Goal: Find specific fact: Find specific fact

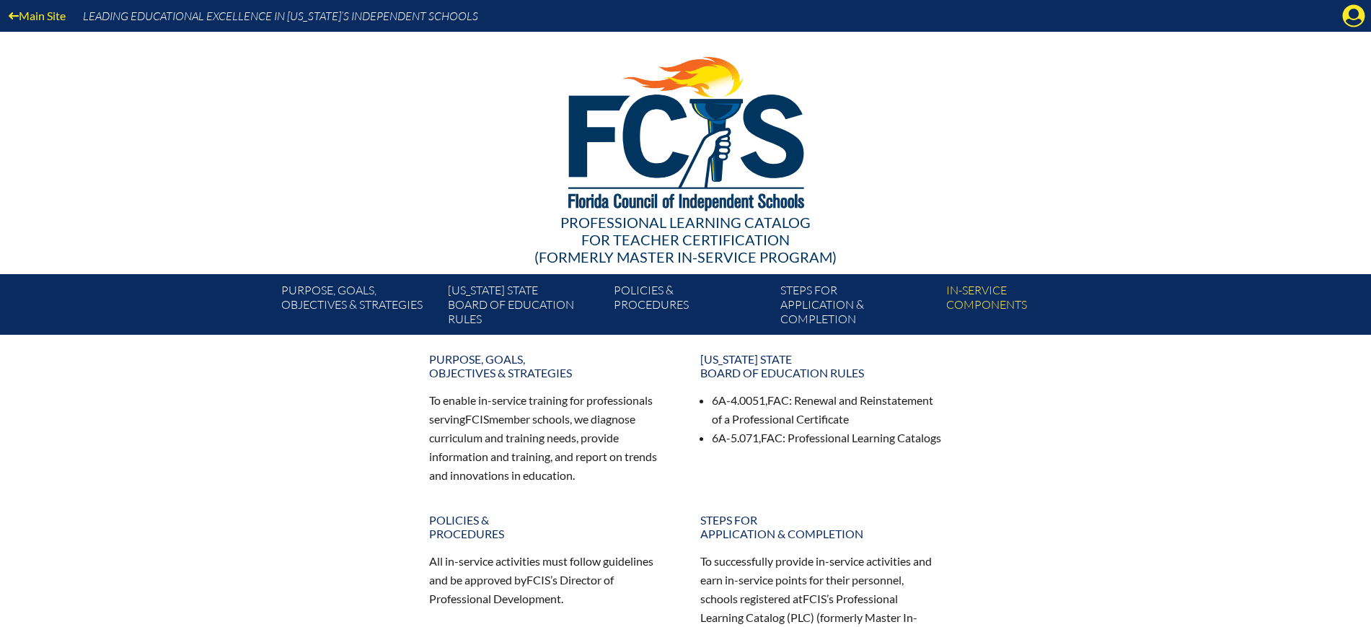
drag, startPoint x: 1357, startPoint y: 10, endPoint x: 1304, endPoint y: 58, distance: 72.0
click at [1357, 14] on icon "Manage Account" at bounding box center [1353, 15] width 23 height 23
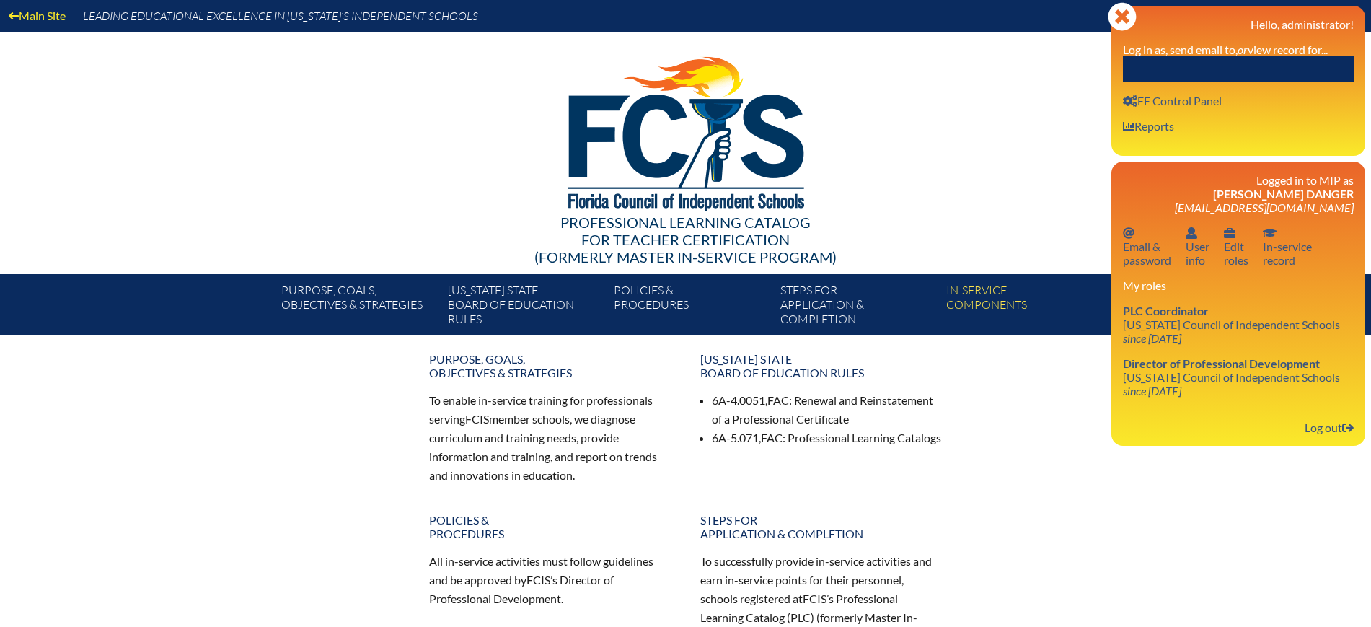
click at [1285, 64] on input "text" at bounding box center [1238, 69] width 231 height 26
paste input "Christine Franzoni"
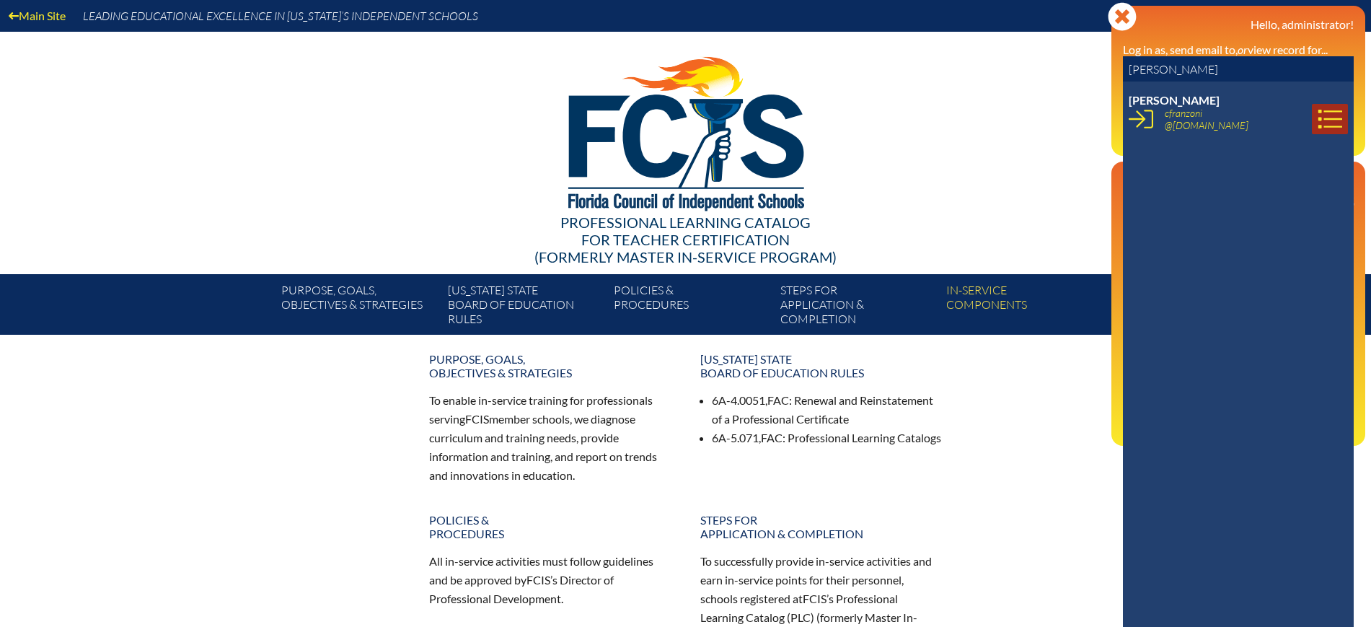
type input "Christine Franzoni"
click at [1318, 114] on icon at bounding box center [1330, 119] width 25 height 25
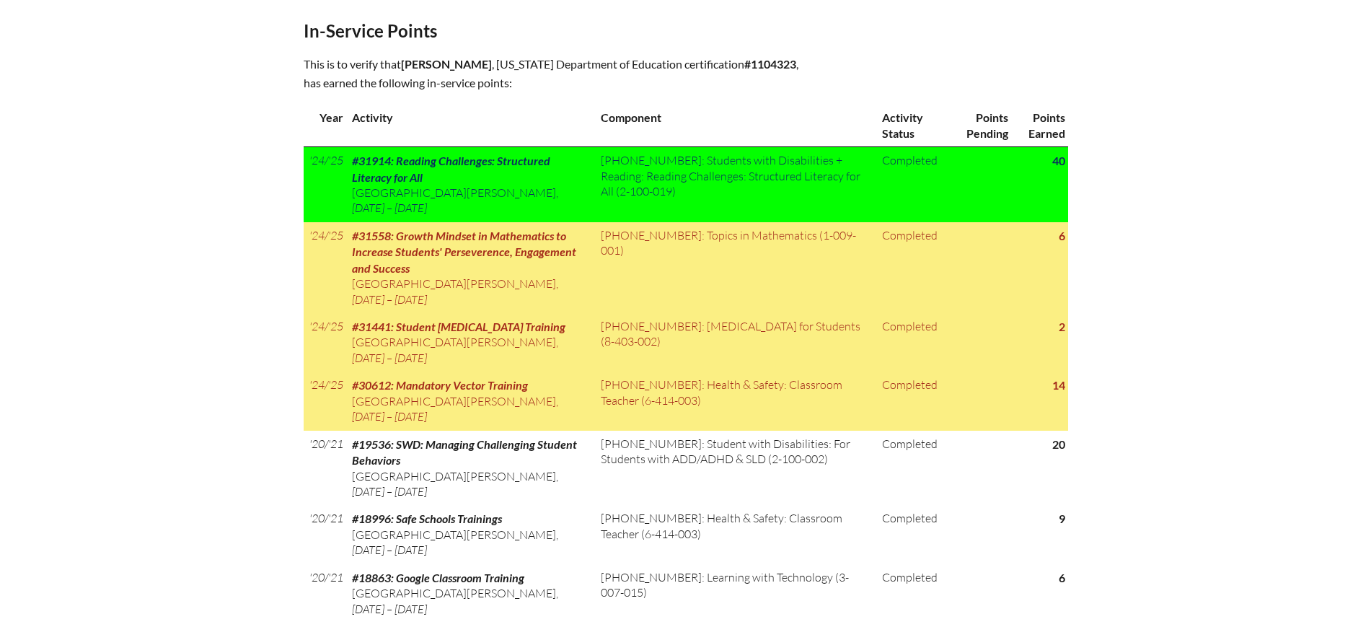
scroll to position [541, 0]
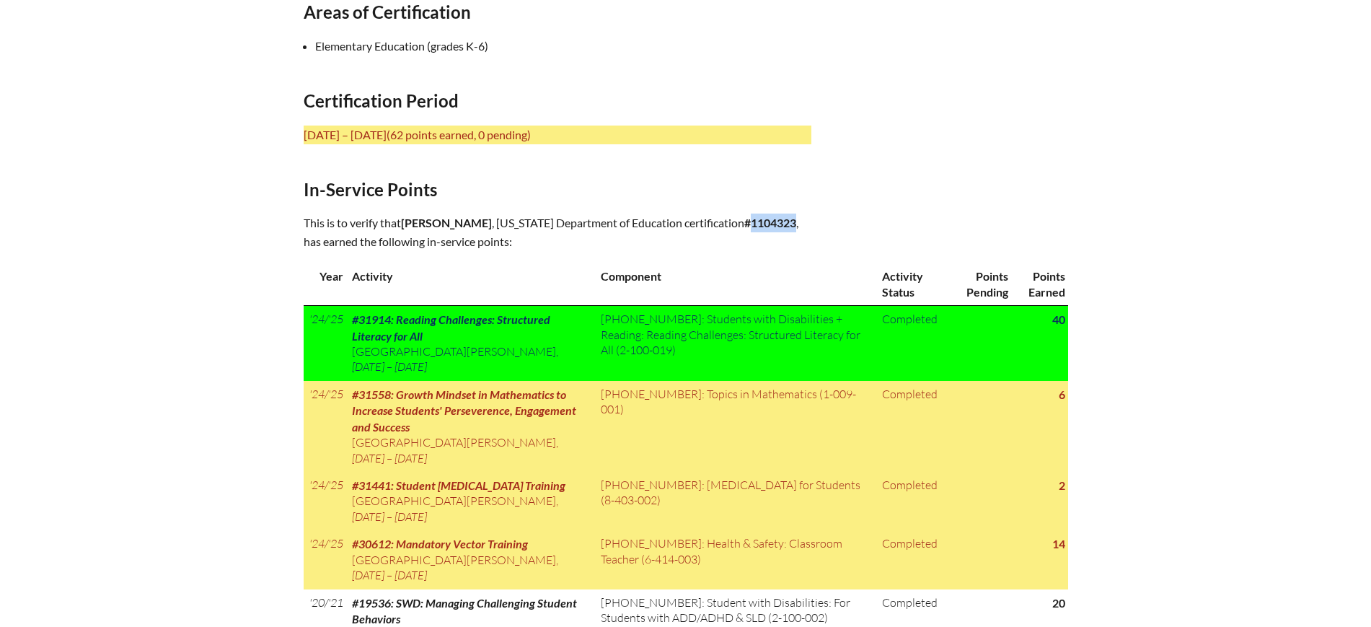
drag, startPoint x: 588, startPoint y: 237, endPoint x: 541, endPoint y: 235, distance: 46.9
click at [744, 229] on b "#1104323" at bounding box center [770, 223] width 52 height 14
copy b "1104323"
drag, startPoint x: 534, startPoint y: 216, endPoint x: 405, endPoint y: 212, distance: 129.2
click at [405, 213] on p "This is to verify that Christine Franzoni , Florida Department of Education cer…" at bounding box center [558, 232] width 508 height 38
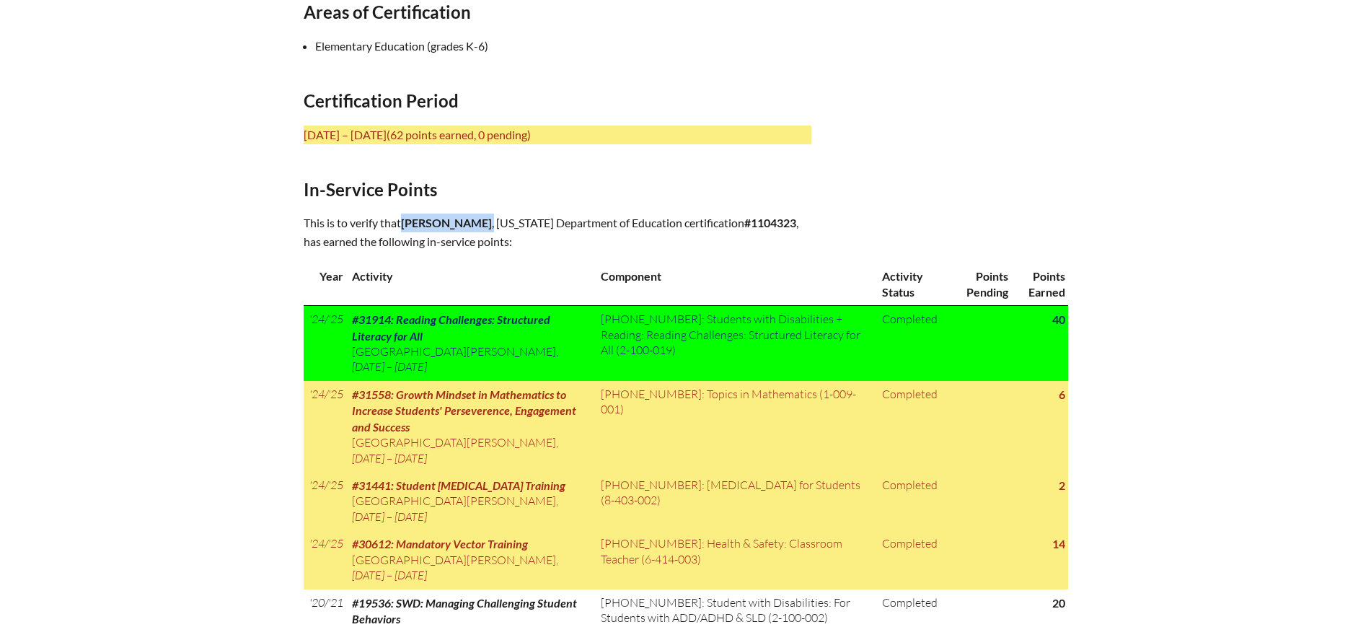
copy p "Christine Franzoni ,"
drag, startPoint x: 590, startPoint y: 239, endPoint x: 541, endPoint y: 239, distance: 49.0
click at [541, 239] on p "This is to verify that Christine Franzoni , Florida Department of Education cer…" at bounding box center [558, 232] width 508 height 38
copy p "1104323 ,"
